Goal: Task Accomplishment & Management: Manage account settings

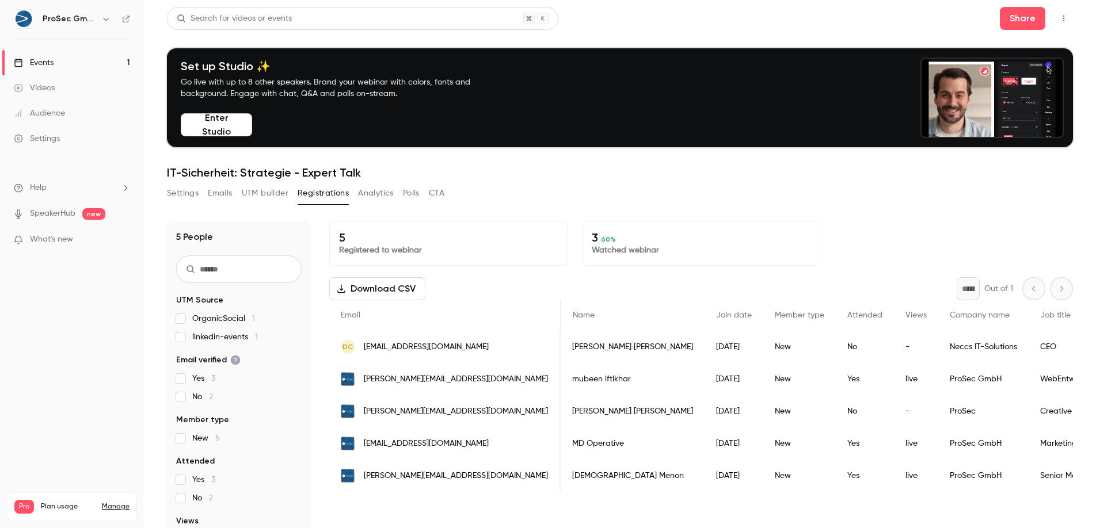
scroll to position [0, 1851]
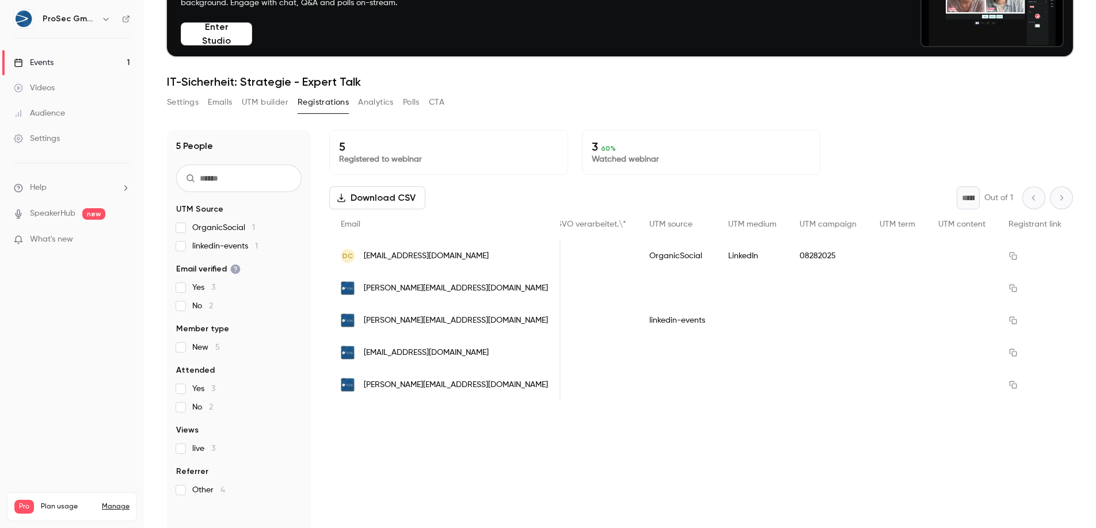
click at [62, 144] on link "Settings" at bounding box center [72, 138] width 144 height 25
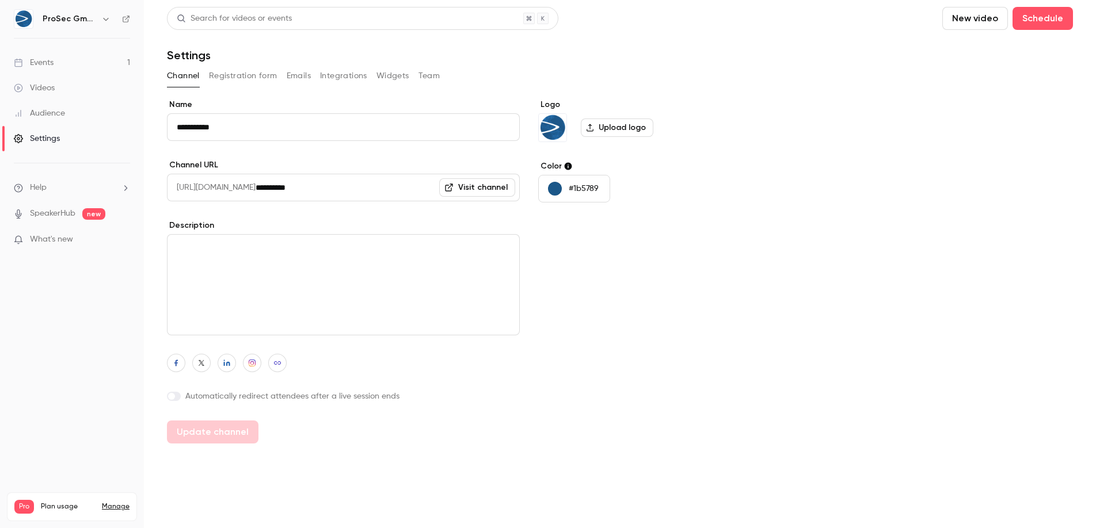
click at [28, 19] on img at bounding box center [23, 19] width 18 height 18
click at [24, 20] on img at bounding box center [23, 19] width 18 height 18
click at [342, 79] on button "Integrations" at bounding box center [343, 76] width 47 height 18
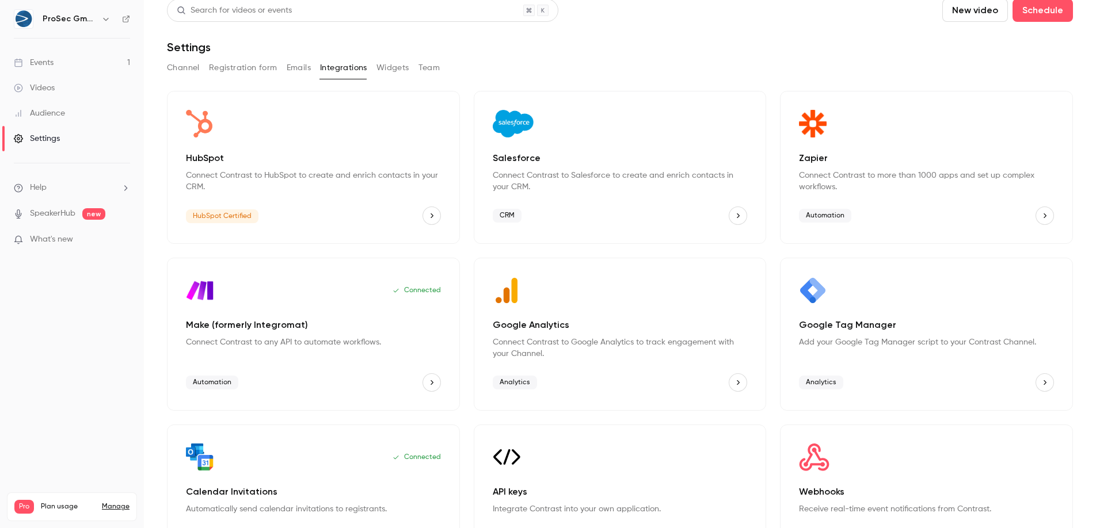
scroll to position [14, 0]
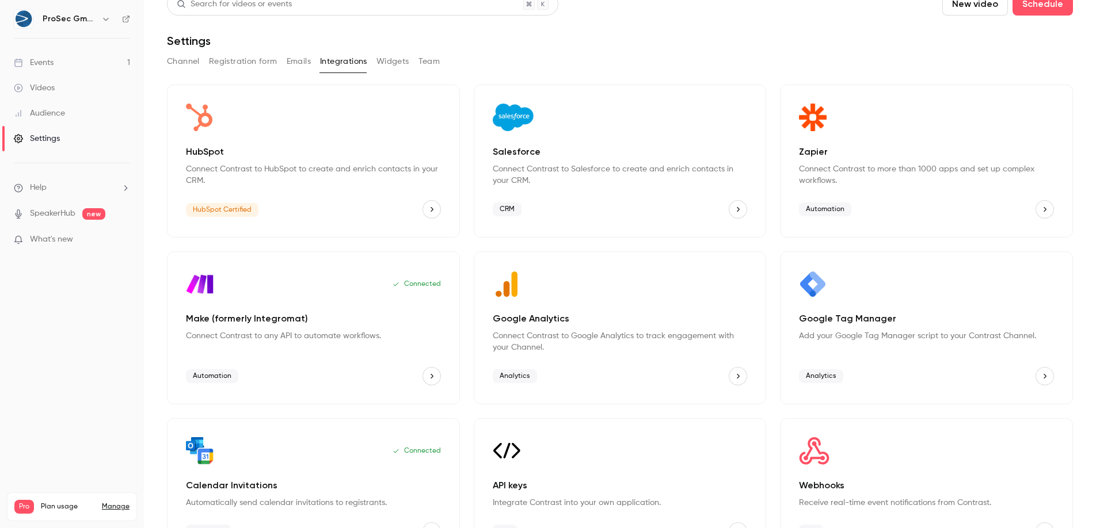
click at [526, 375] on span "Analytics" at bounding box center [515, 376] width 44 height 14
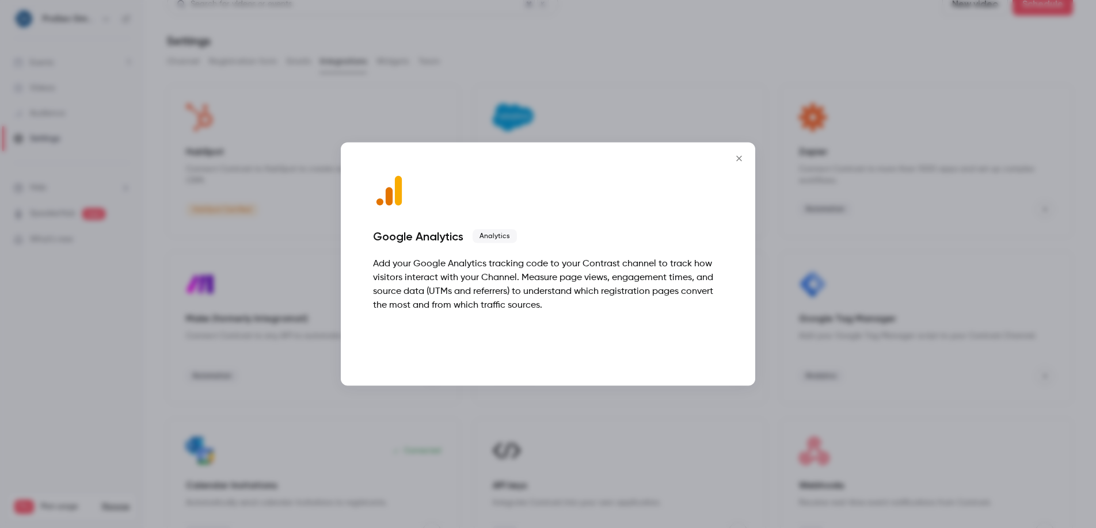
click at [695, 343] on button "Talk to [GEOGRAPHIC_DATA]" at bounding box center [648, 342] width 147 height 23
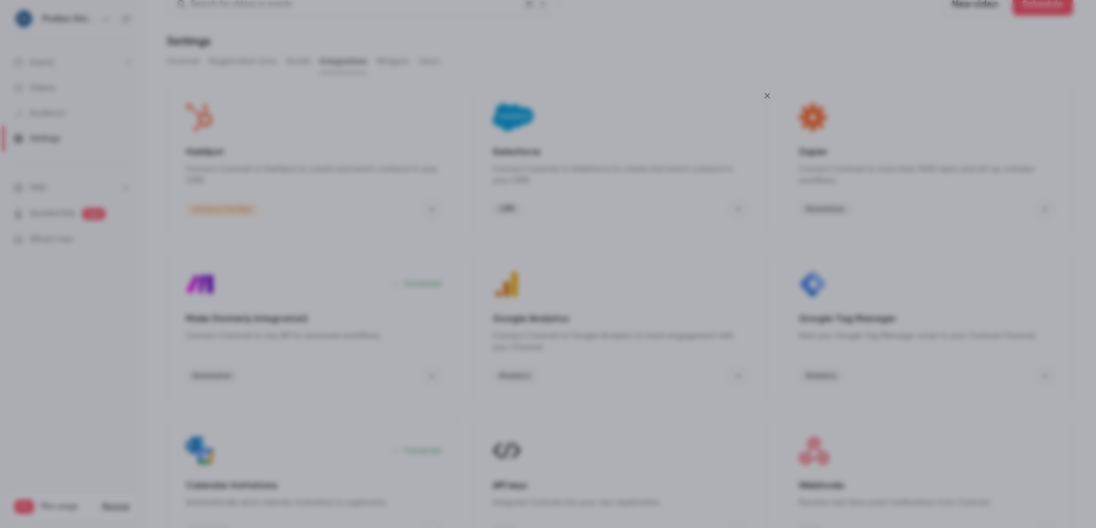
click at [768, 93] on icon "Close" at bounding box center [767, 96] width 14 height 9
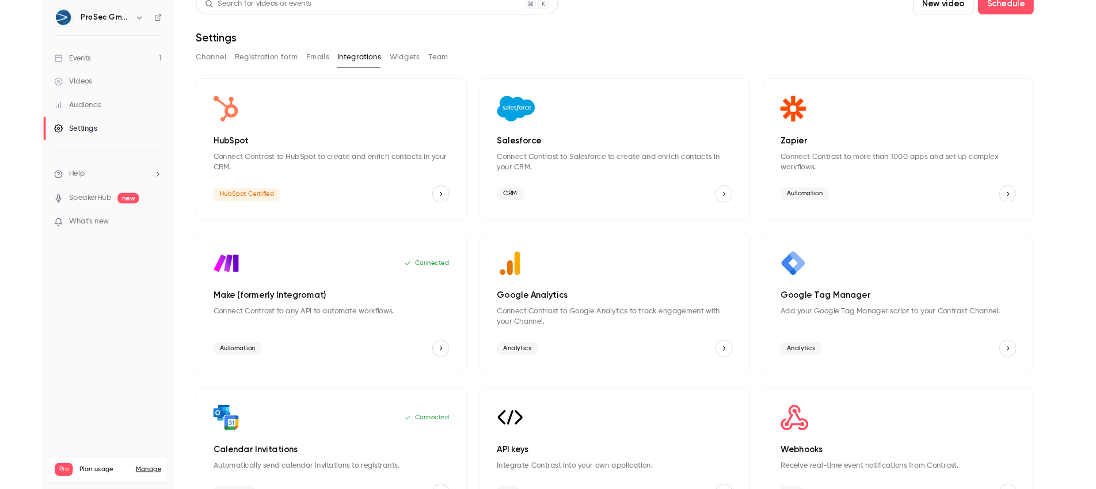
scroll to position [0, 0]
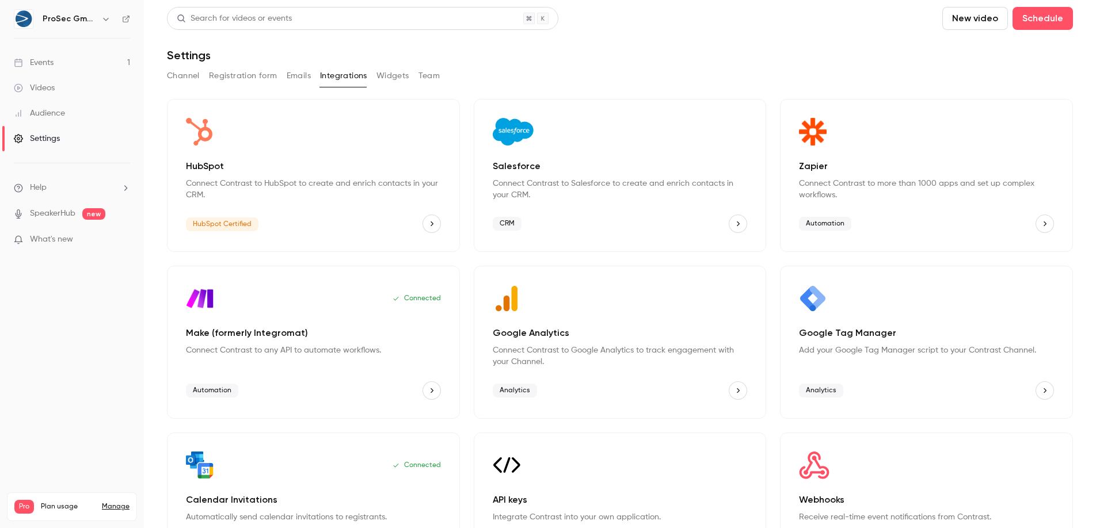
click at [513, 391] on span "Analytics" at bounding box center [515, 391] width 44 height 14
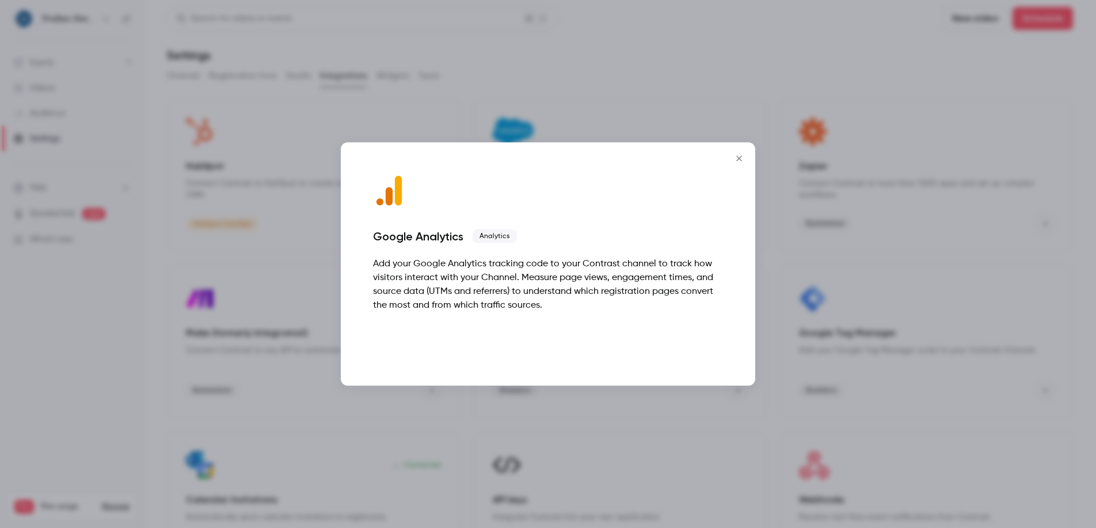
click at [712, 341] on button "Talk to [GEOGRAPHIC_DATA]" at bounding box center [648, 342] width 147 height 23
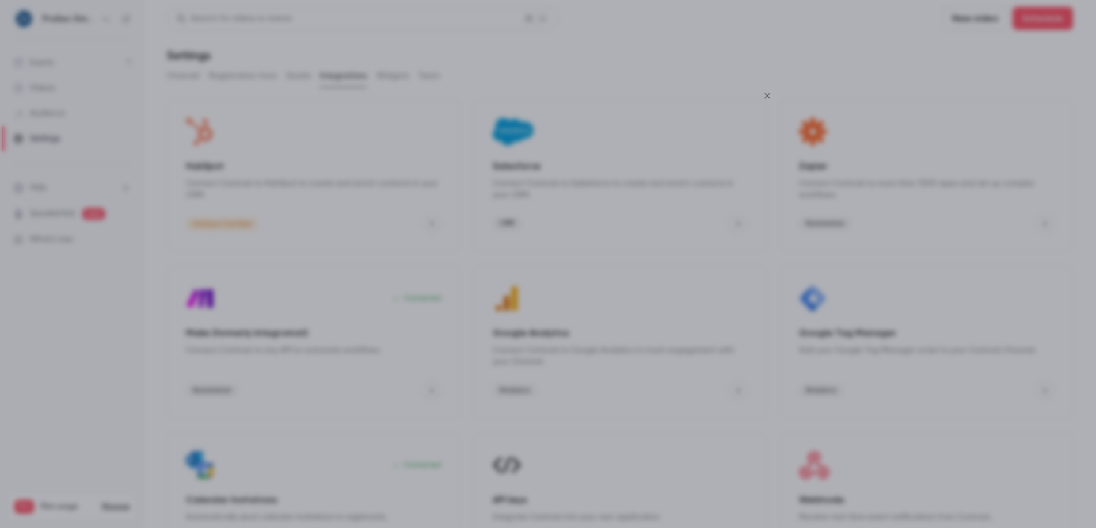
click at [769, 92] on icon "Close" at bounding box center [767, 96] width 14 height 9
